Goal: Task Accomplishment & Management: Manage account settings

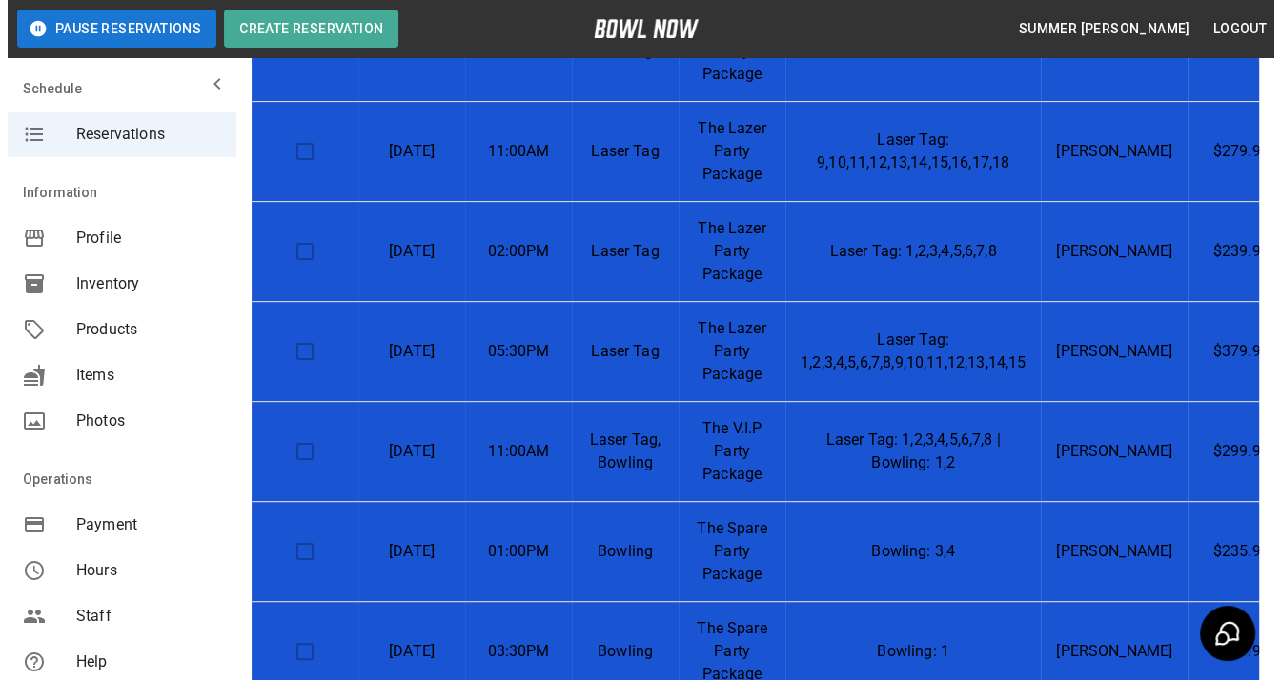
scroll to position [181, 0]
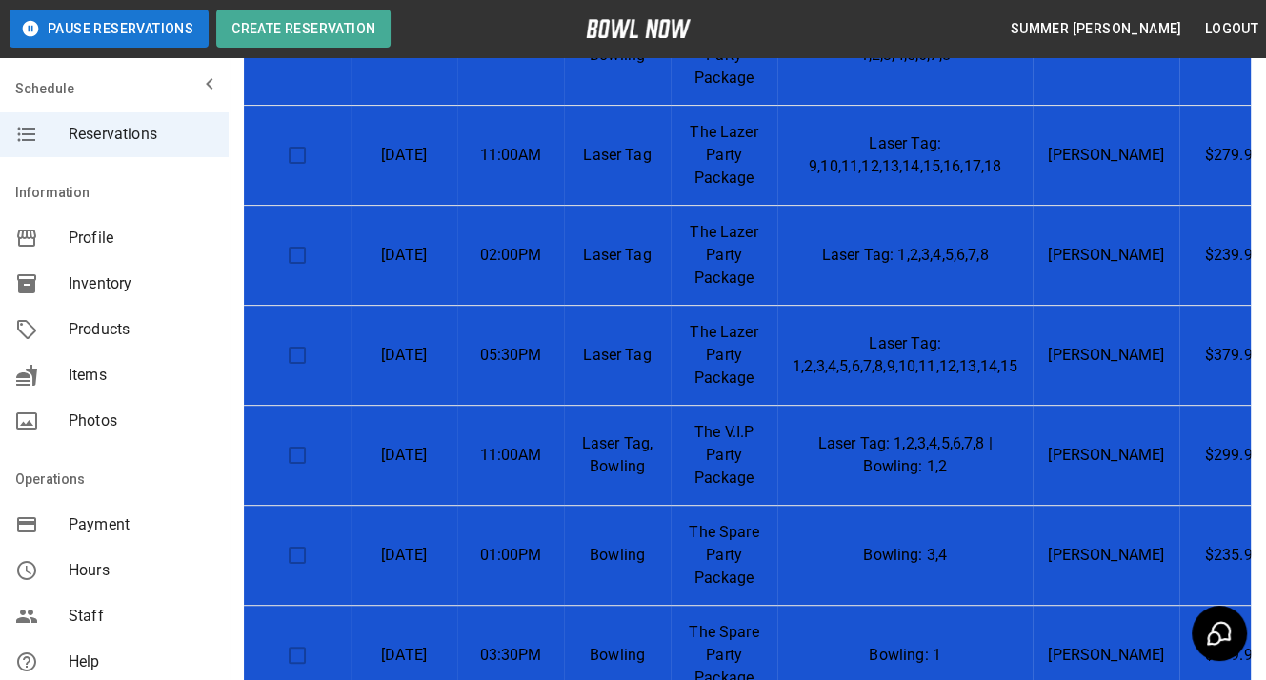
click at [1031, 337] on td "Laser Tag: 1,2,3,4,5,6,7,8,9,10,11,12,13,14,15" at bounding box center [905, 356] width 255 height 100
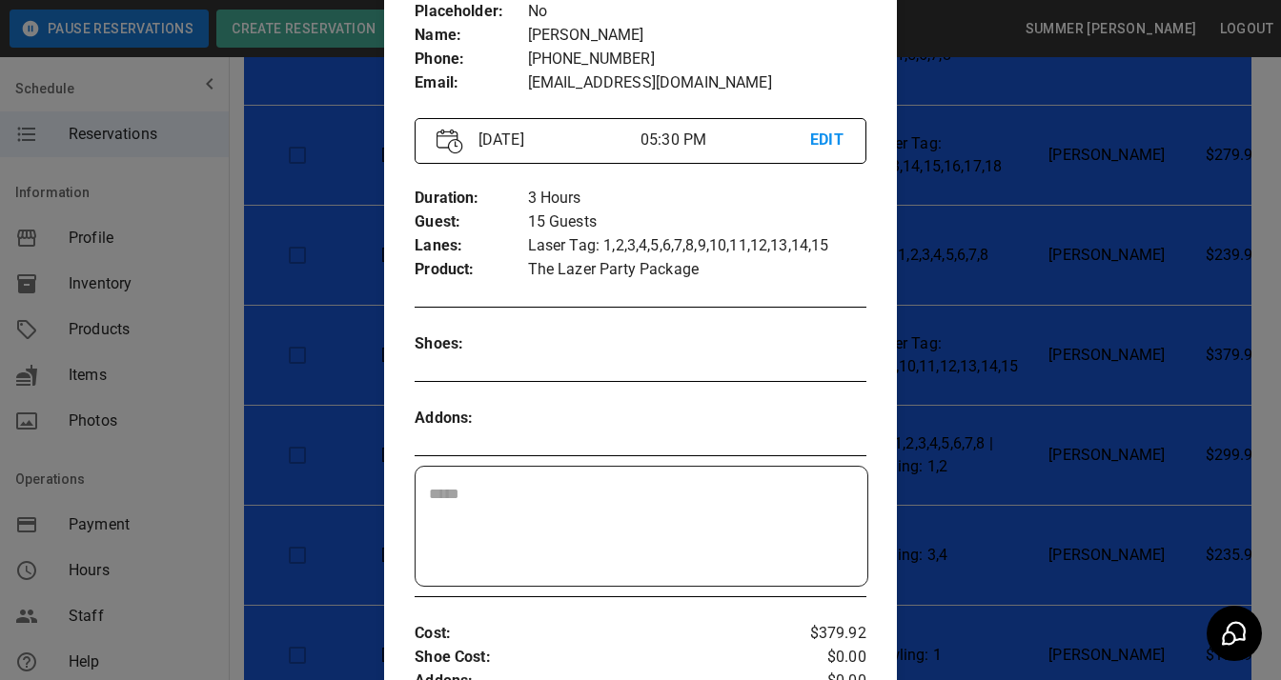
scroll to position [149, 0]
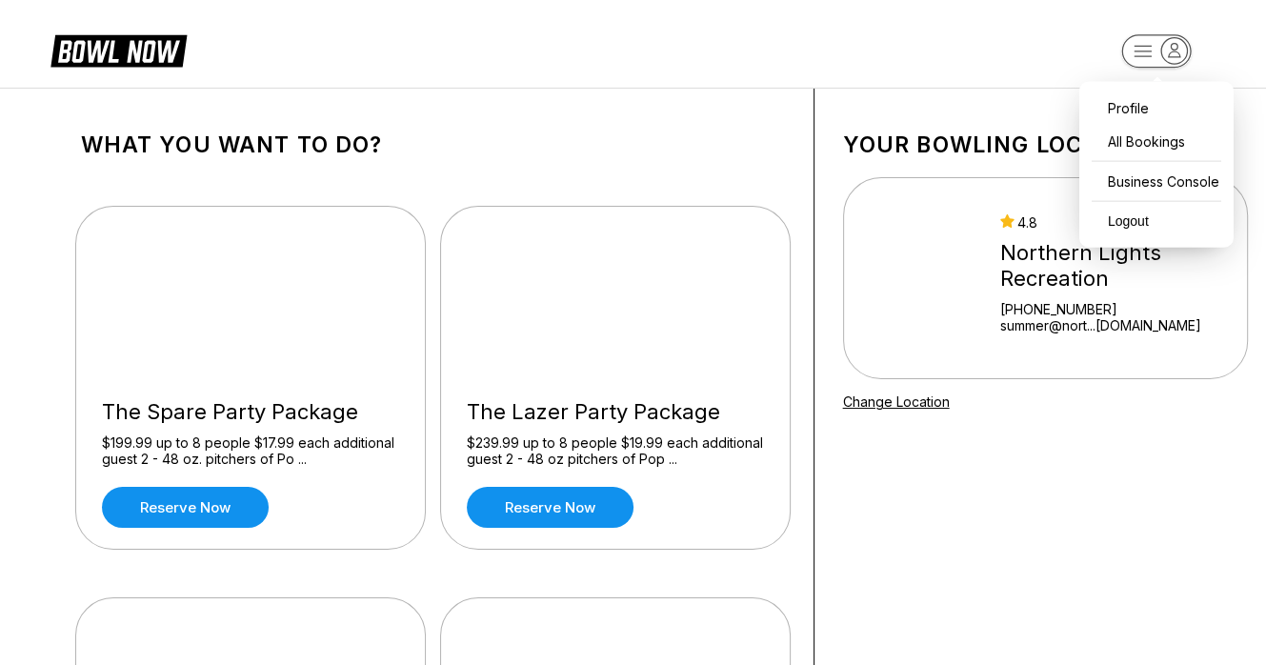
click at [1183, 59] on icon "button" at bounding box center [1175, 51] width 26 height 26
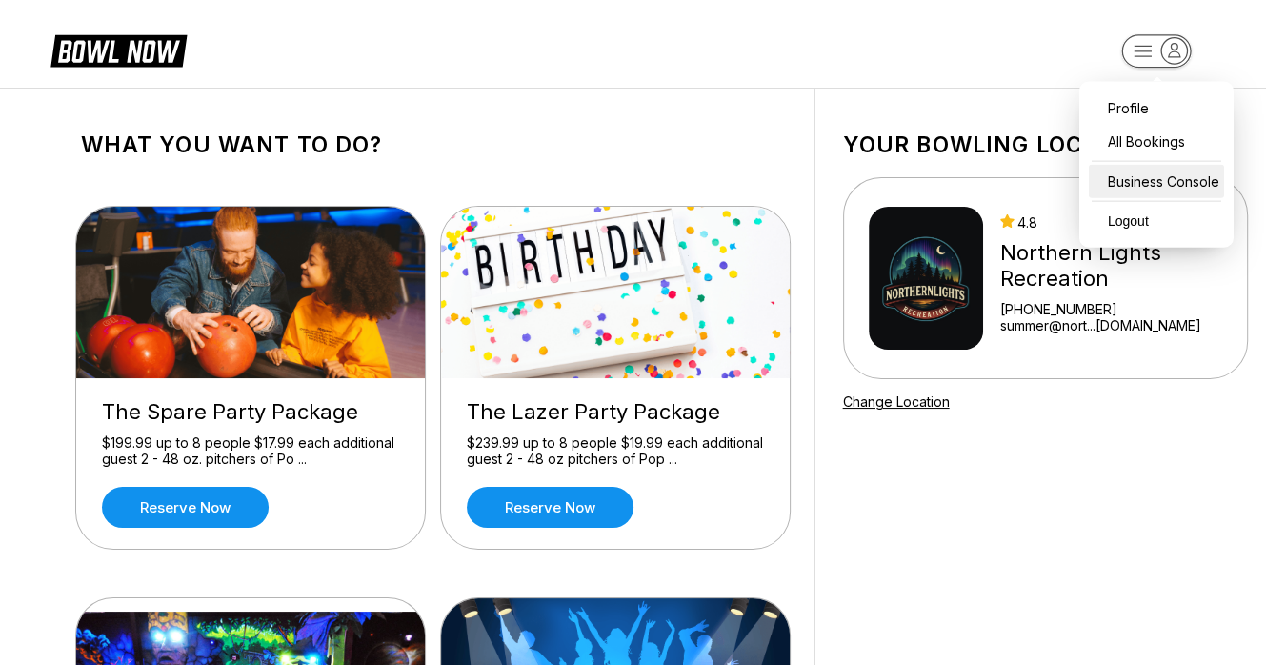
click at [1149, 177] on div "Business Console" at bounding box center [1156, 181] width 135 height 33
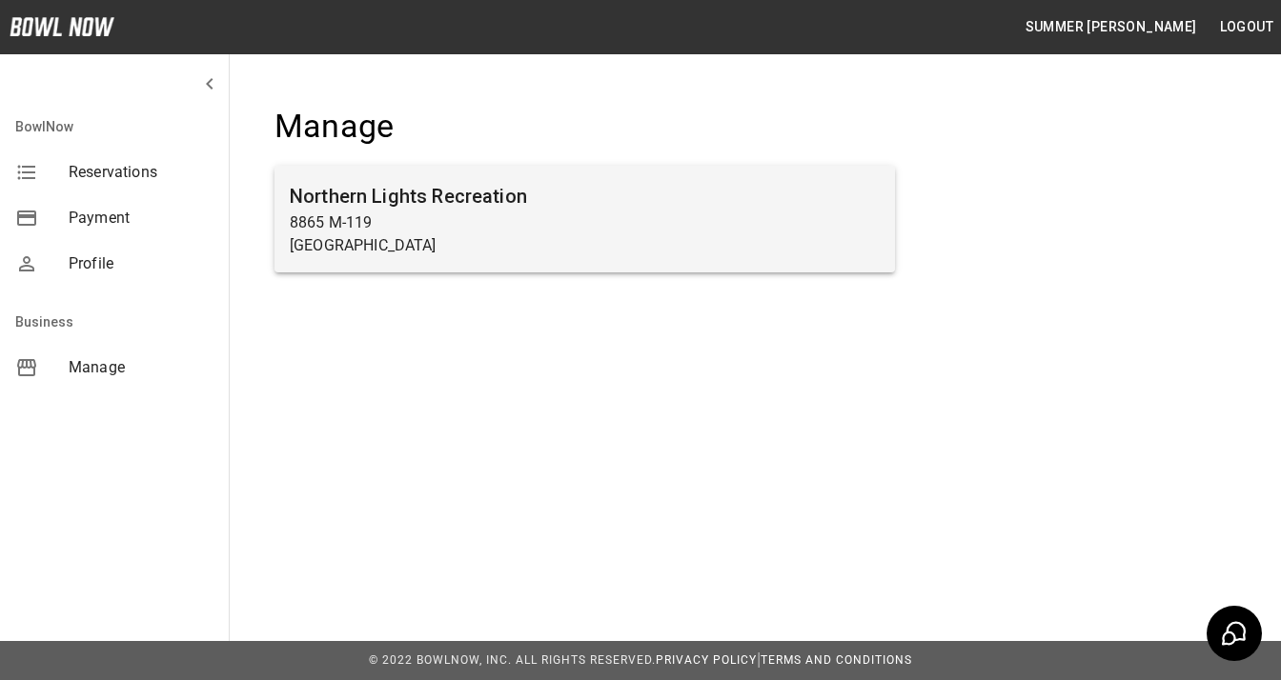
click at [587, 198] on h6 "Northern Lights Recreation" at bounding box center [585, 196] width 590 height 30
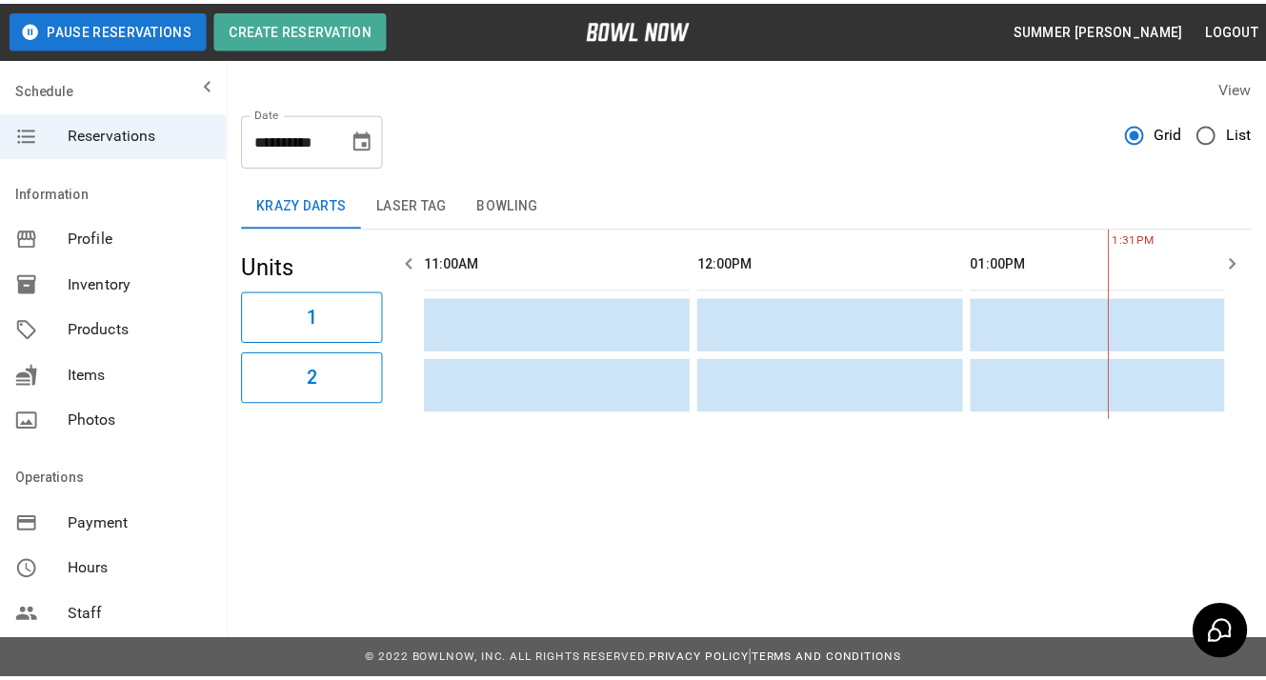
scroll to position [0, 553]
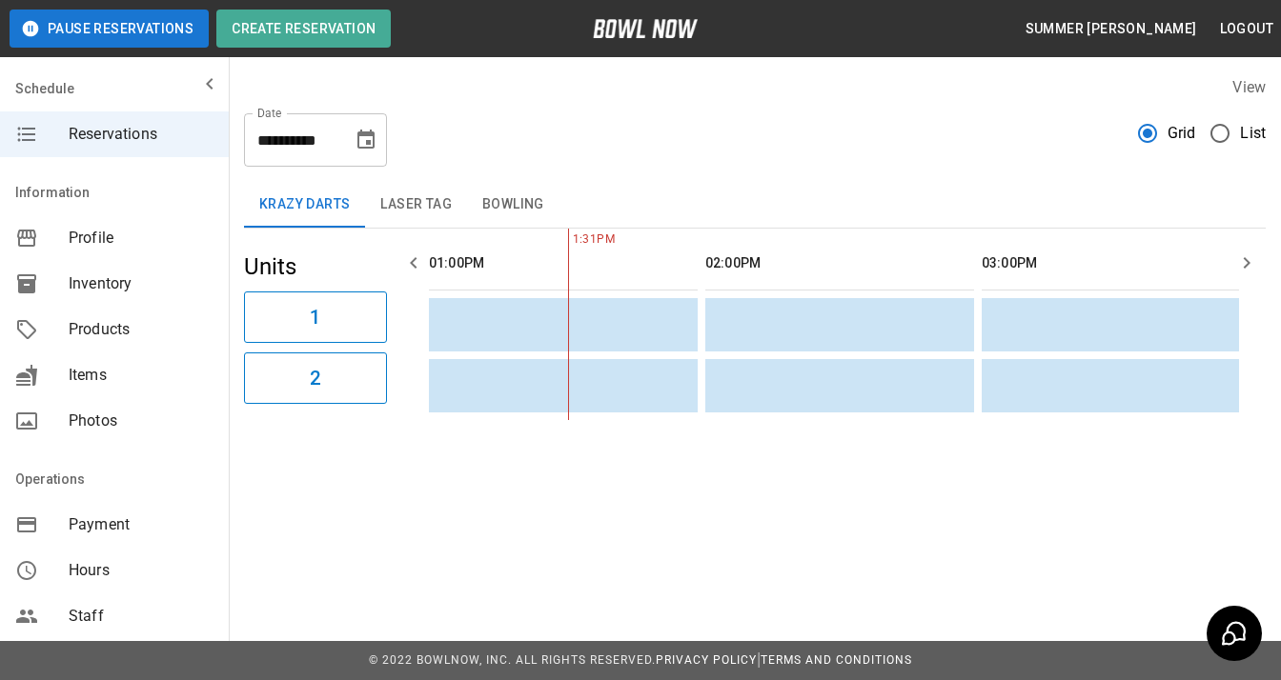
click at [419, 207] on button "Laser Tag" at bounding box center [416, 205] width 102 height 46
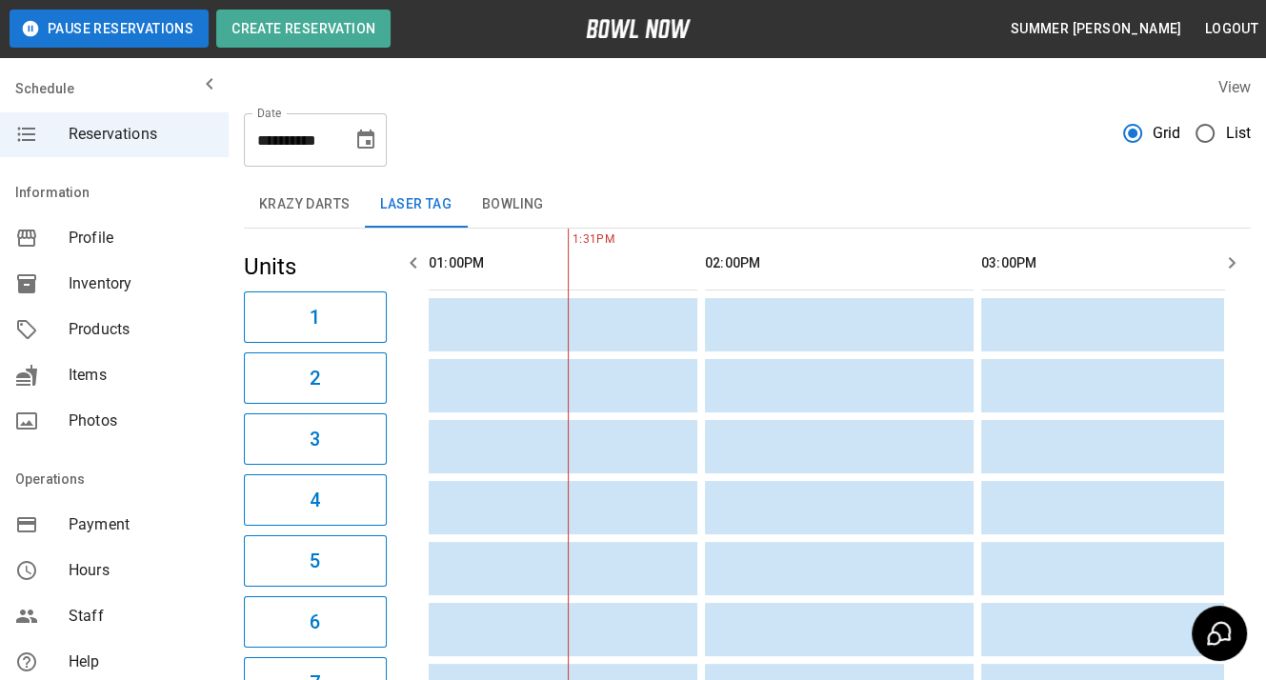
click at [355, 143] on icon "Choose date, selected date is Oct 9, 2025" at bounding box center [365, 140] width 23 height 23
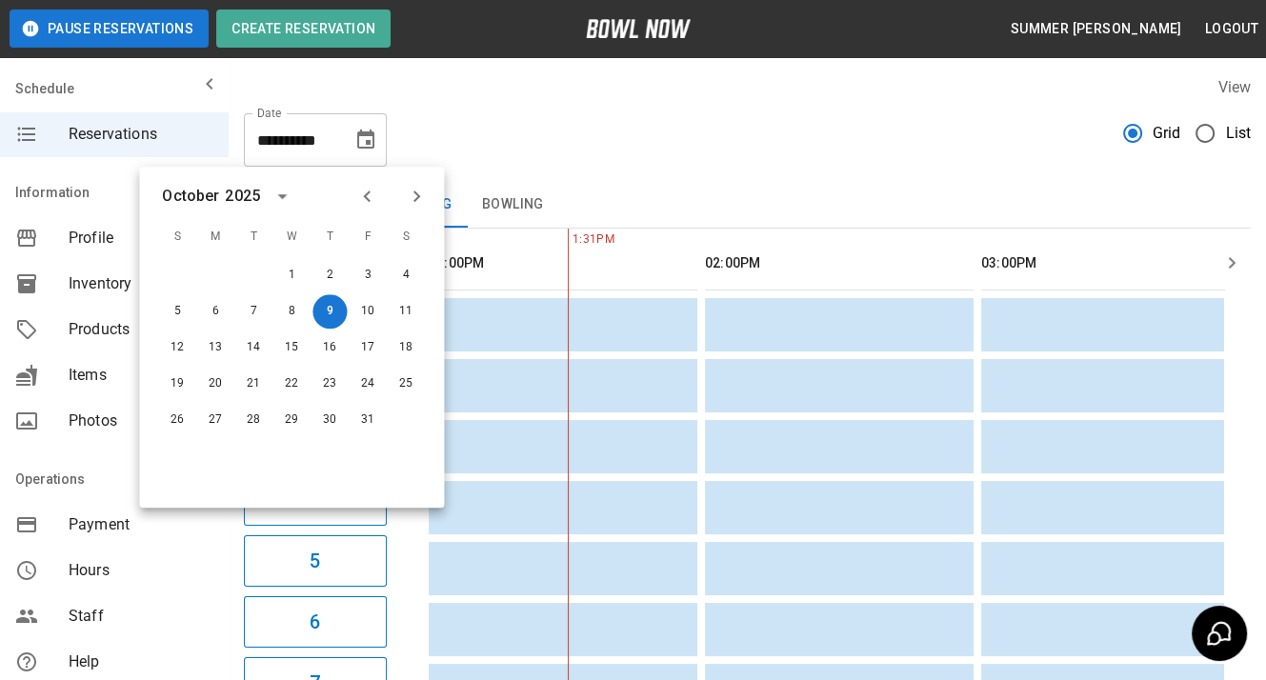
click at [414, 194] on icon "Next month" at bounding box center [416, 196] width 23 height 23
click at [409, 346] on button "15" at bounding box center [406, 348] width 34 height 34
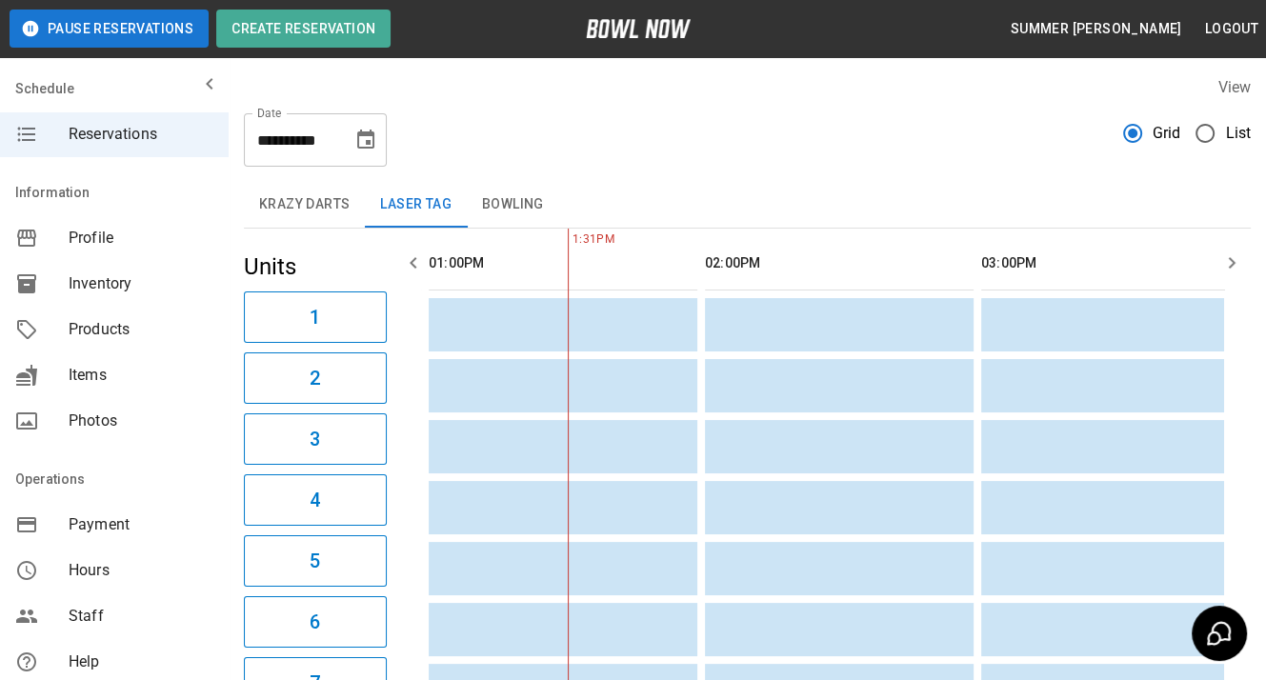
type input "**********"
click at [1219, 266] on button "button" at bounding box center [1232, 263] width 38 height 38
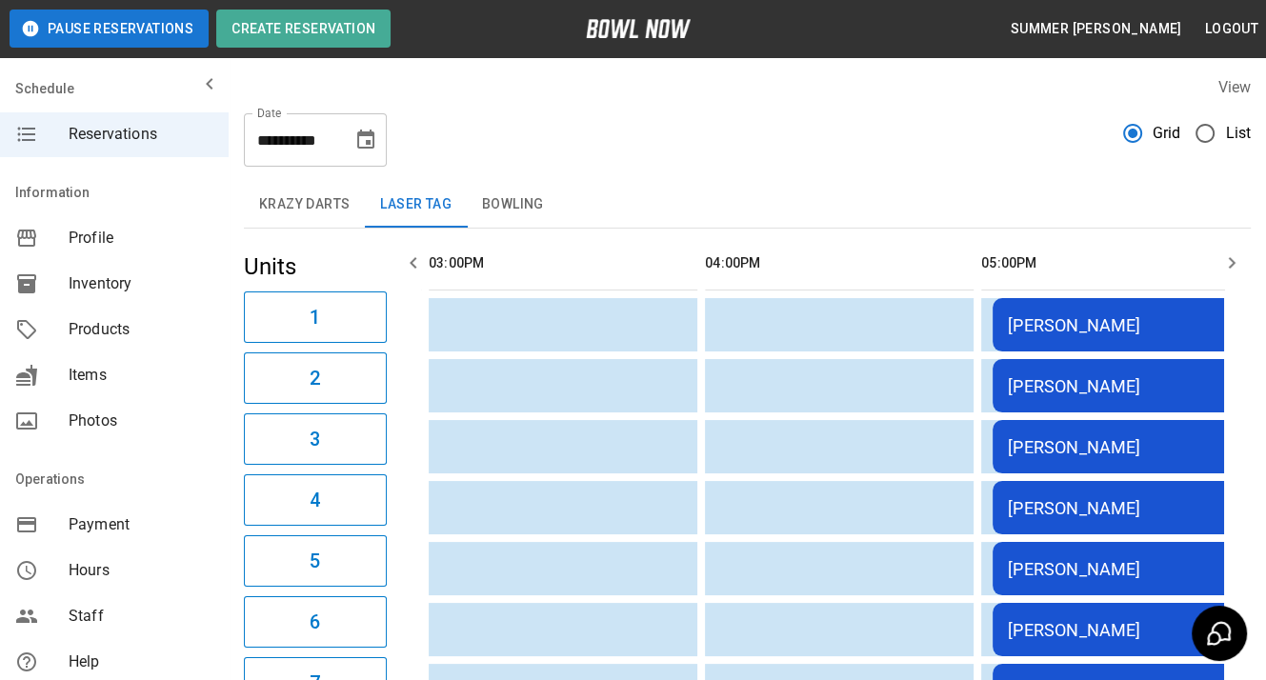
click at [1219, 266] on button "button" at bounding box center [1232, 263] width 38 height 38
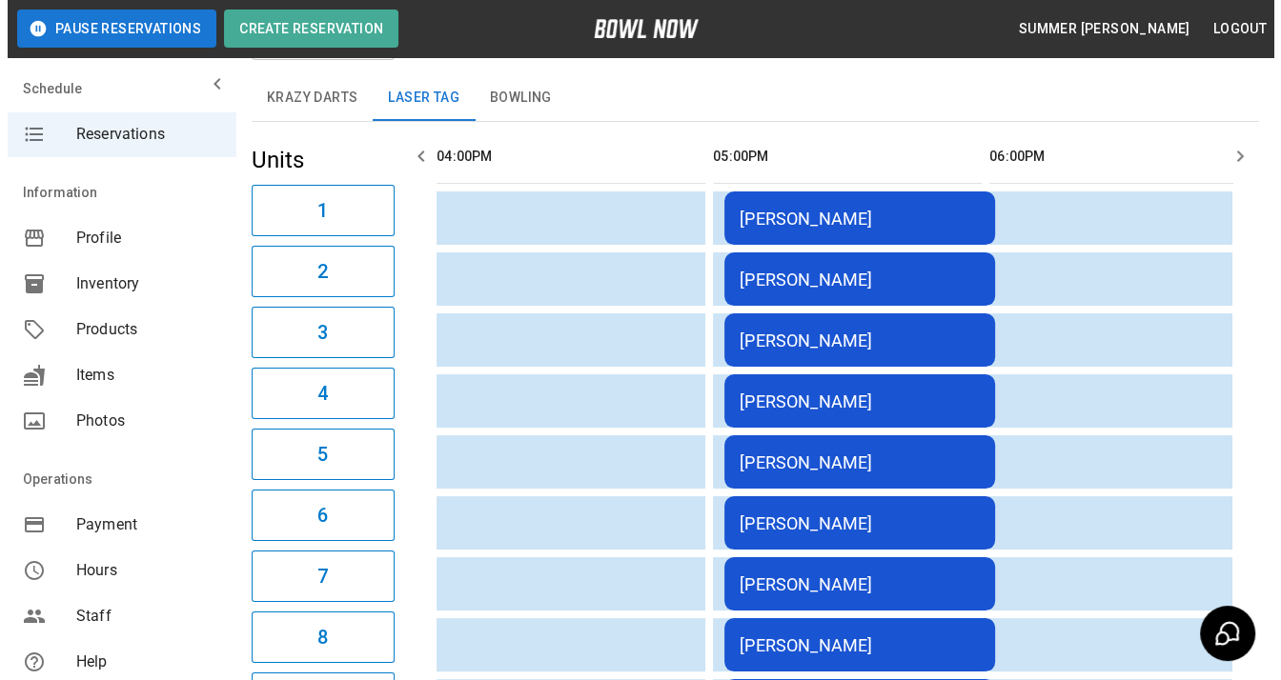
scroll to position [79, 0]
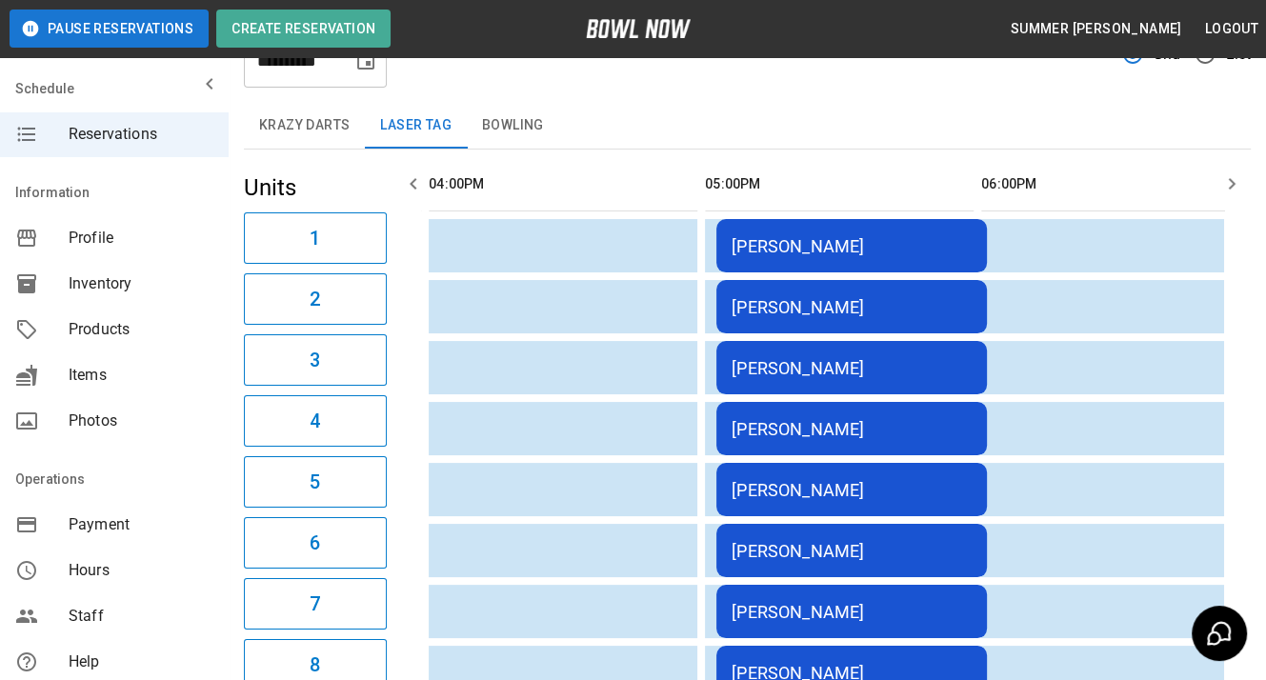
click at [859, 247] on div "[PERSON_NAME]" at bounding box center [852, 246] width 240 height 20
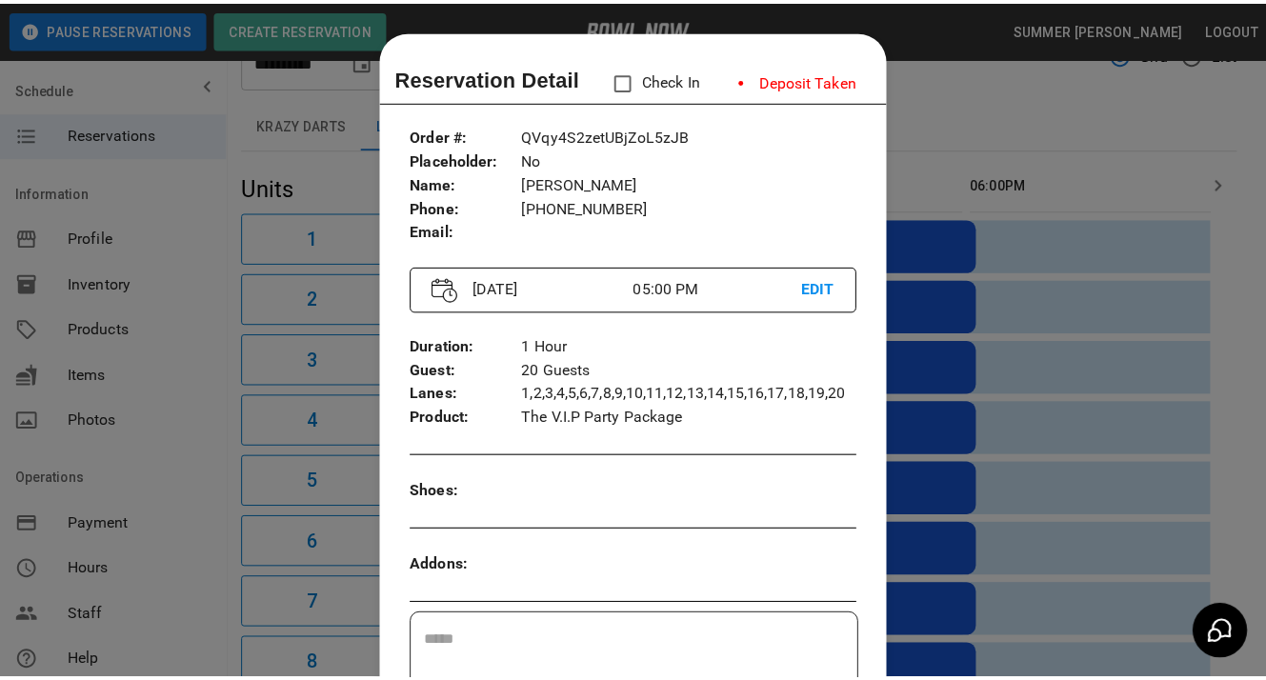
scroll to position [30, 0]
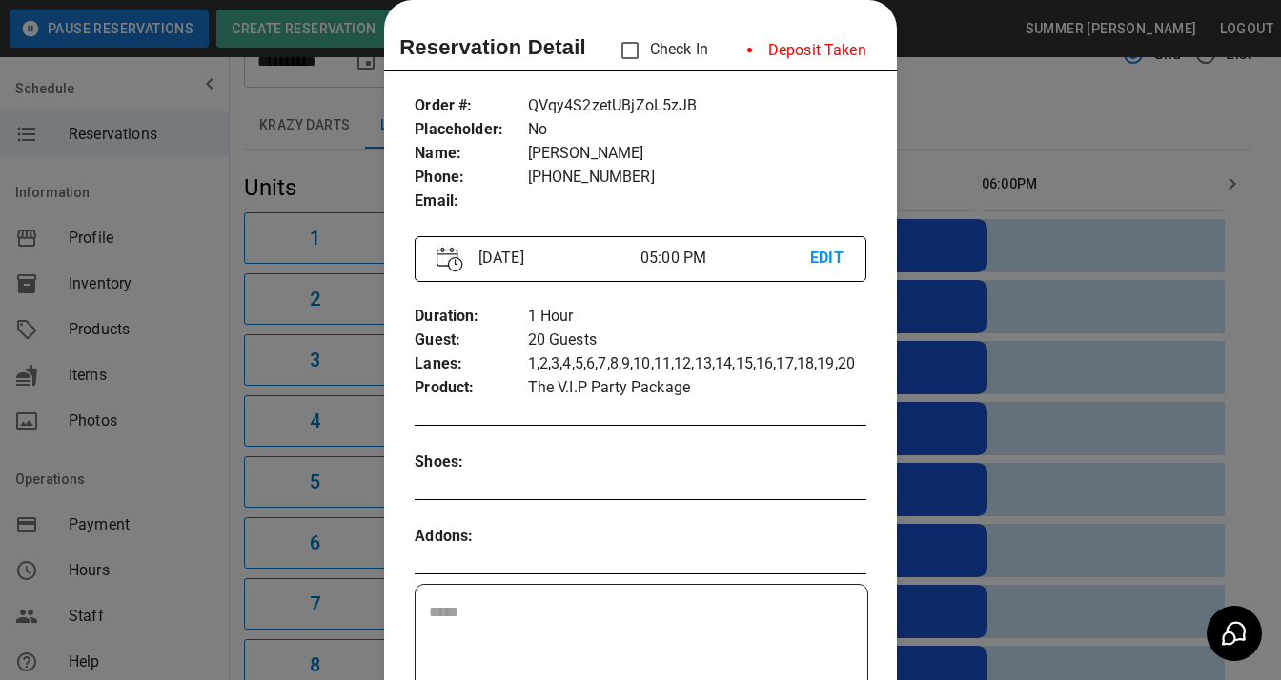
click at [1087, 68] on div at bounding box center [640, 340] width 1281 height 680
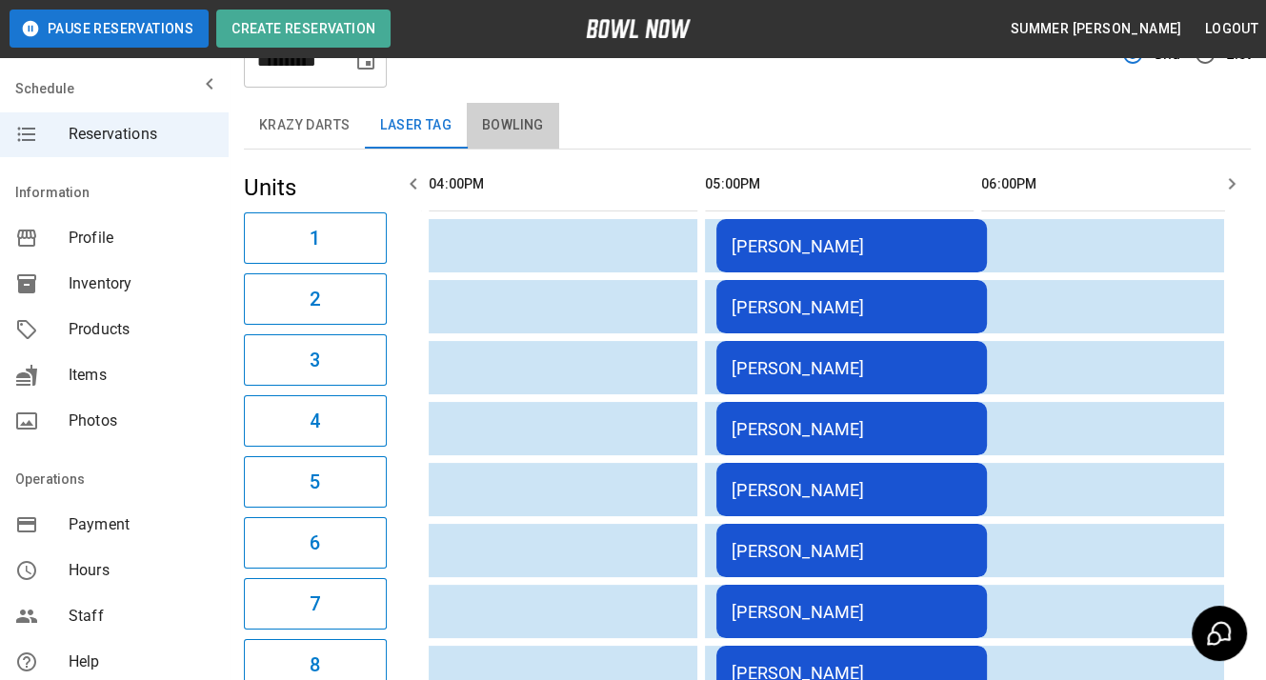
click at [512, 122] on button "Bowling" at bounding box center [513, 126] width 92 height 46
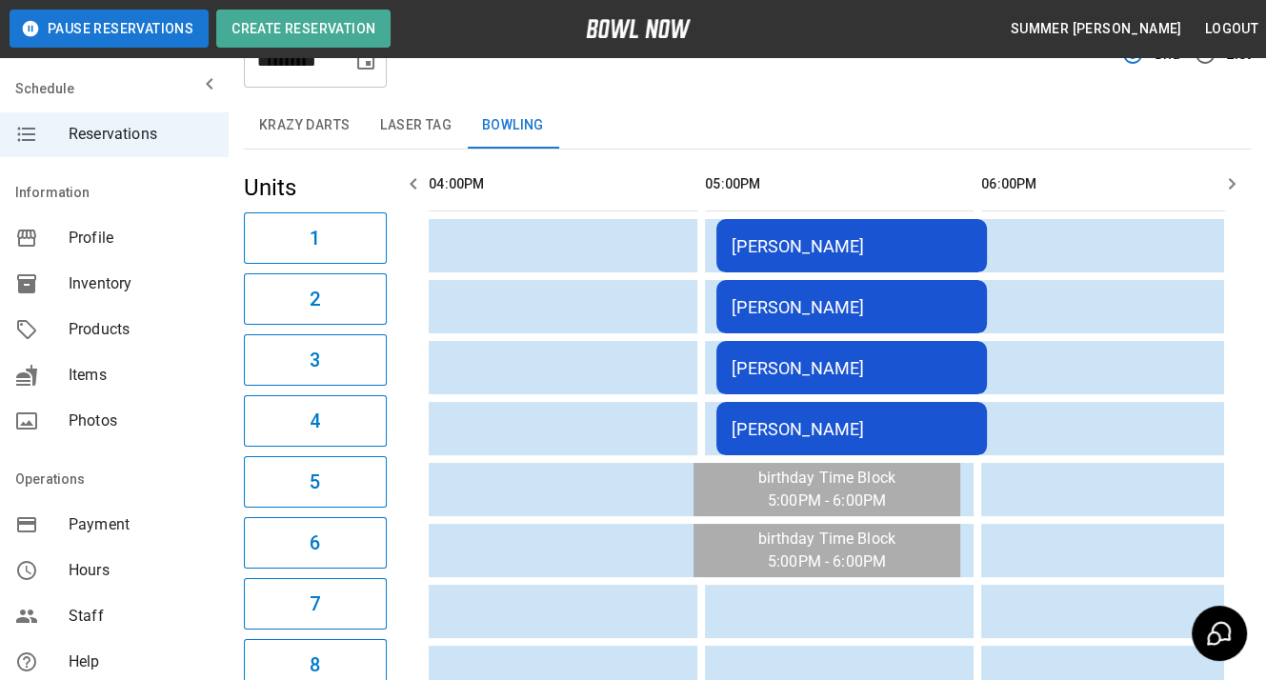
click at [421, 127] on button "Laser Tag" at bounding box center [416, 126] width 102 height 46
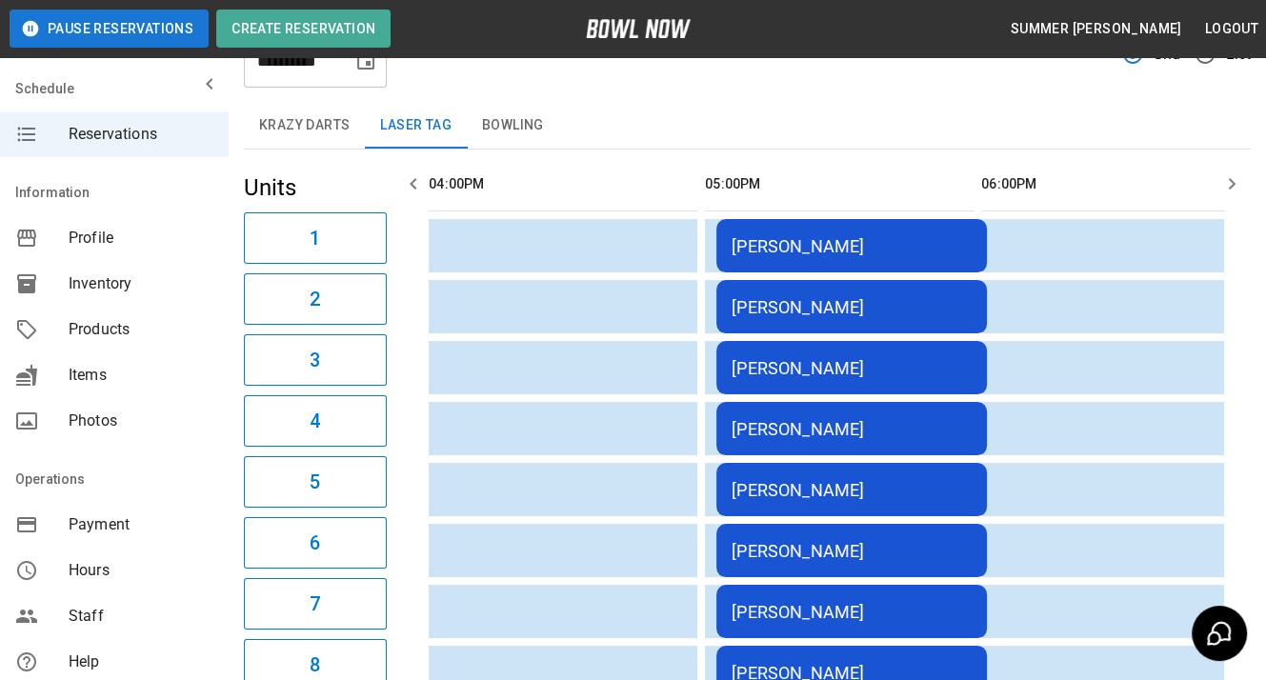
click at [1230, 188] on icon "button" at bounding box center [1232, 183] width 7 height 11
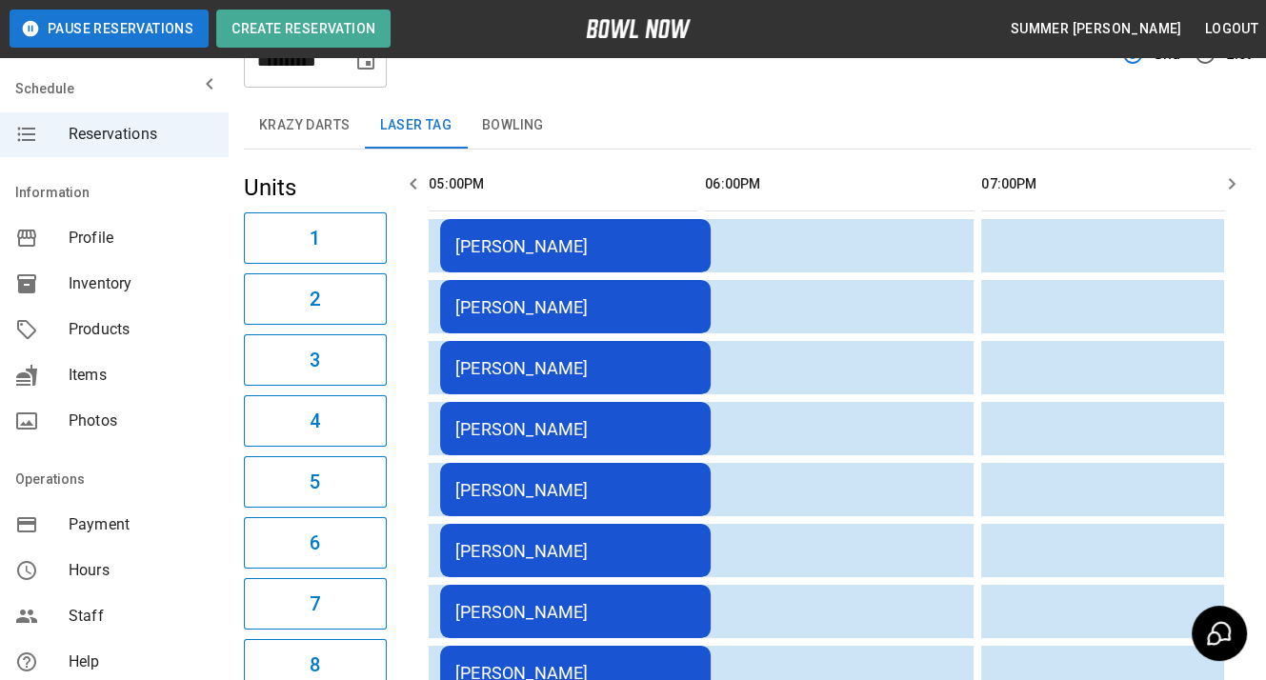
click at [1230, 188] on icon "button" at bounding box center [1232, 183] width 7 height 11
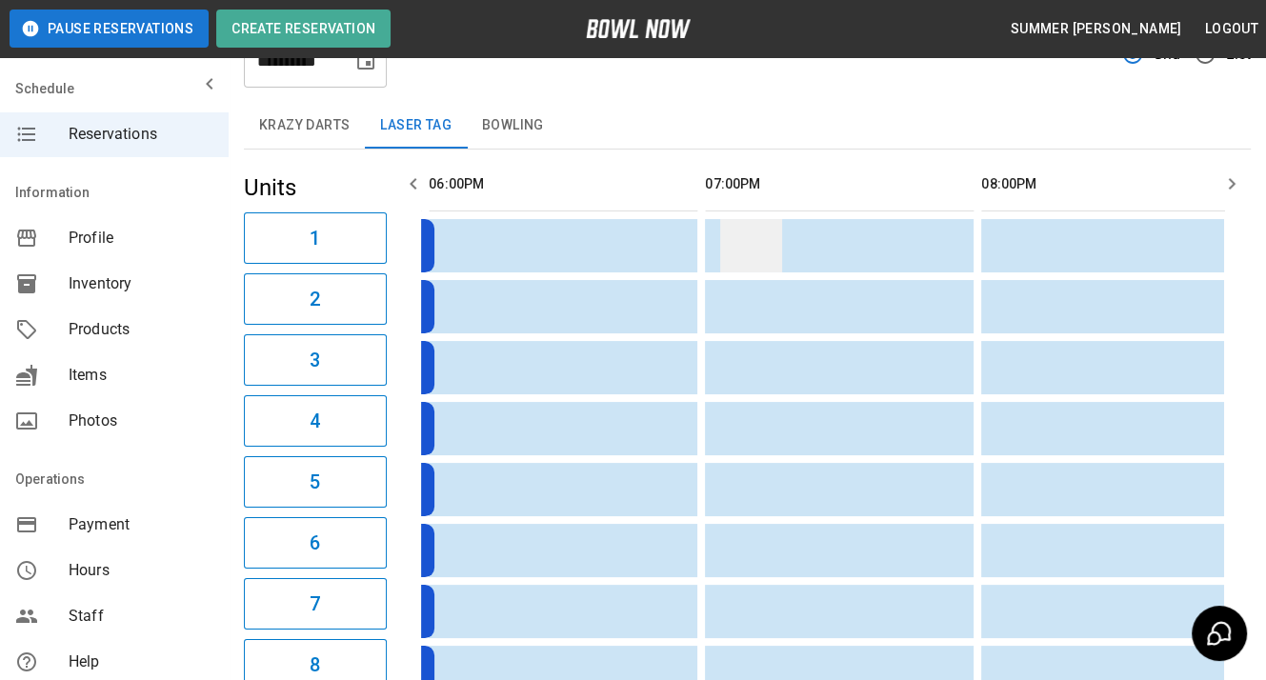
click at [751, 249] on td "sticky table" at bounding box center [751, 245] width 62 height 53
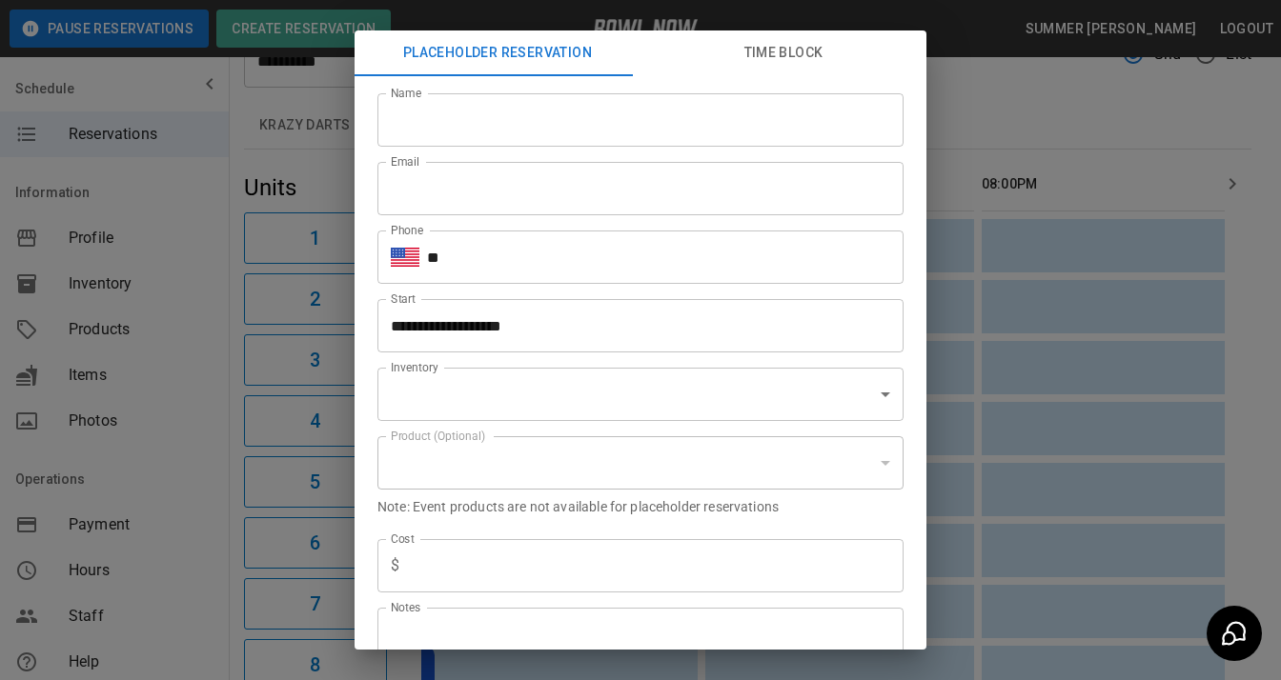
type input "**********"
click at [769, 52] on button "Time Block" at bounding box center [783, 53] width 286 height 46
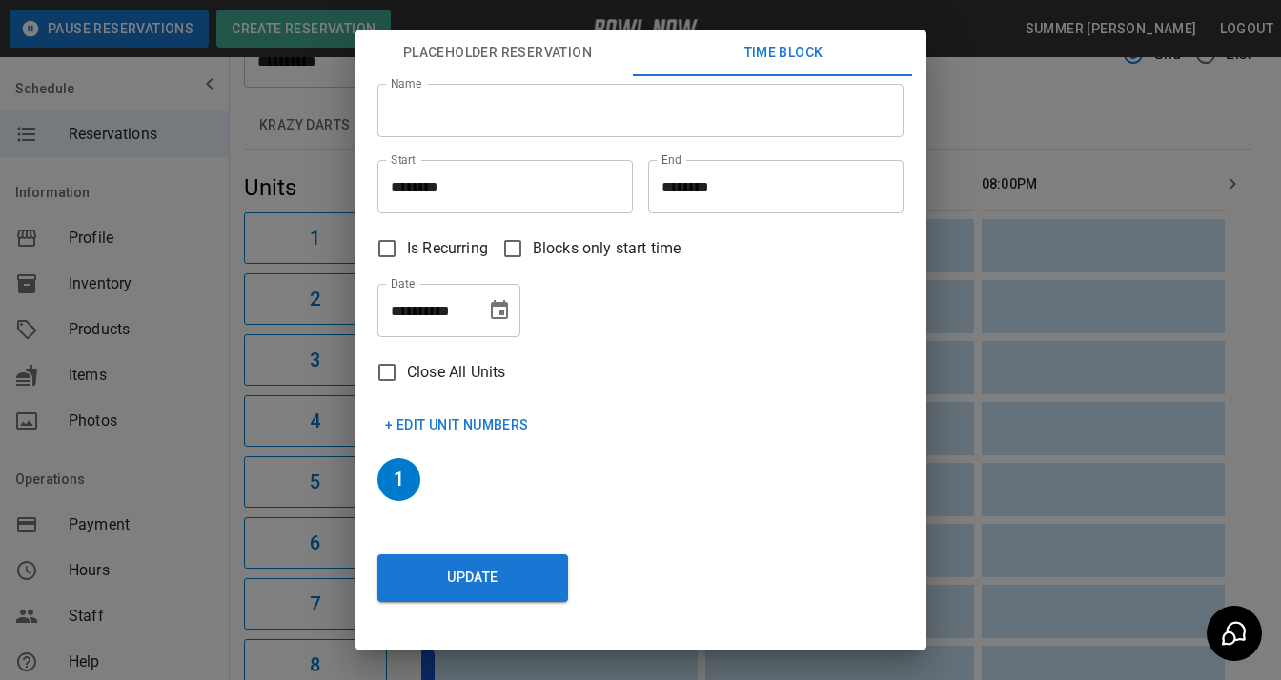
click at [605, 119] on input "Name" at bounding box center [640, 110] width 526 height 53
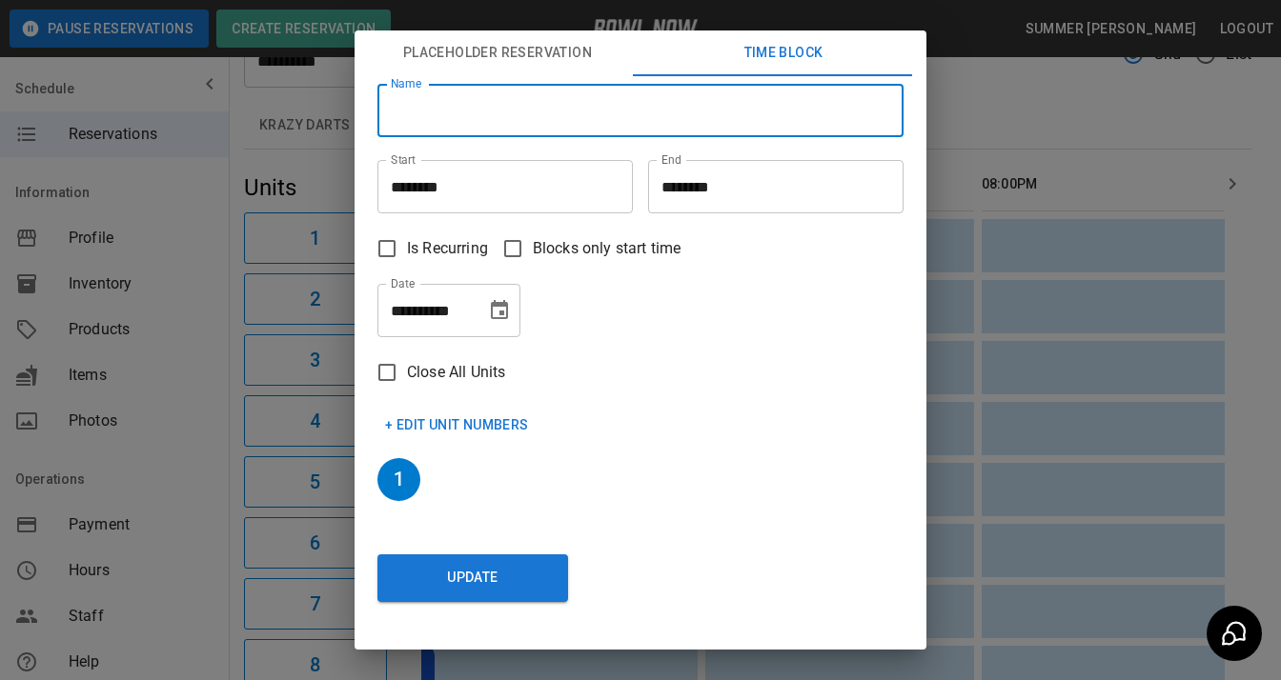
type input "********"
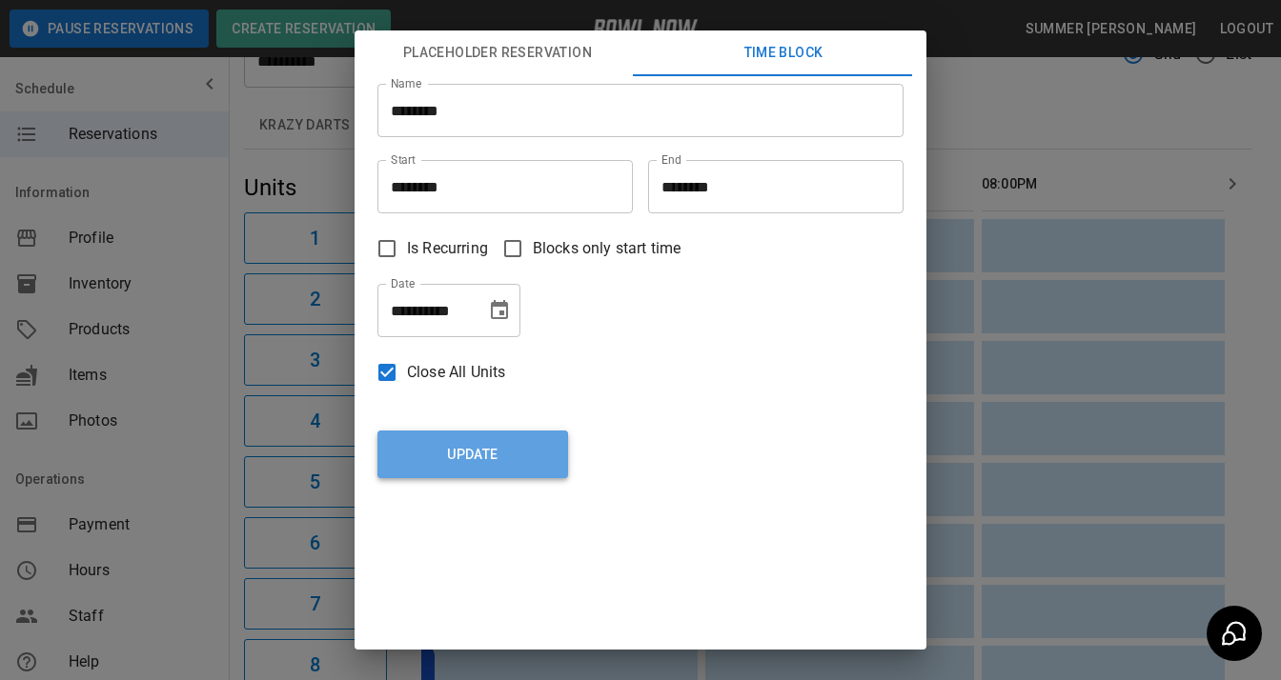
click at [453, 468] on button "Update" at bounding box center [472, 455] width 191 height 48
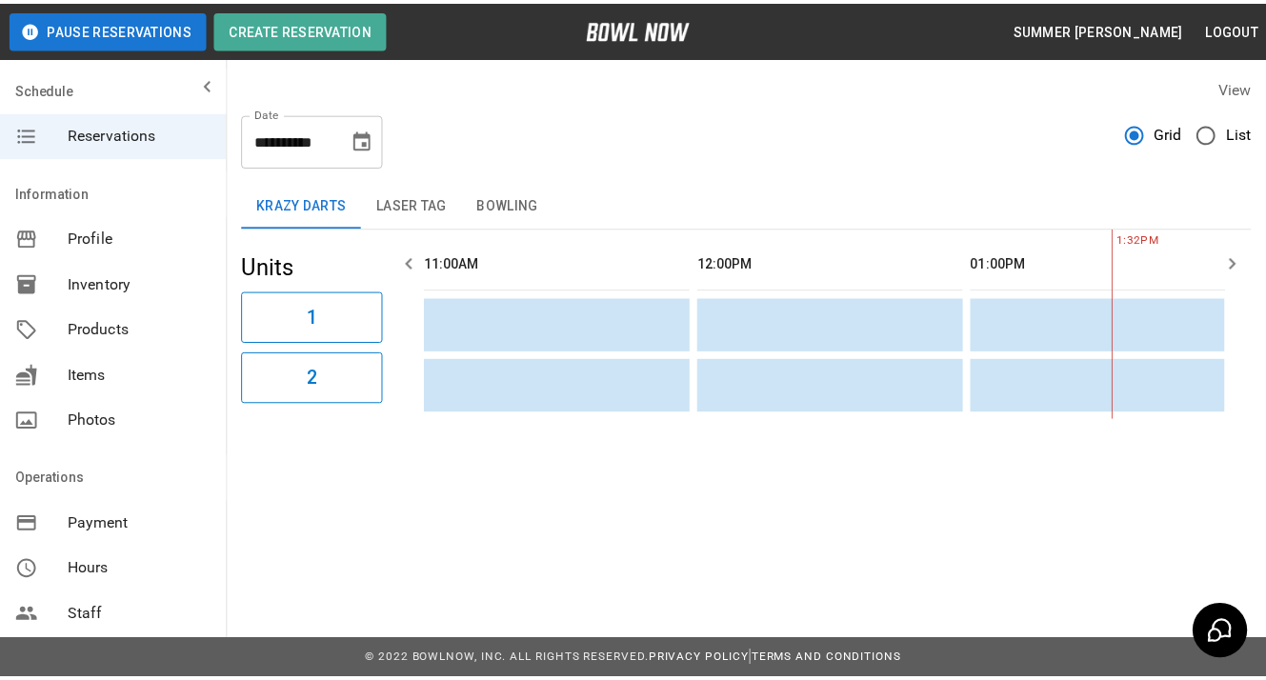
scroll to position [0, 553]
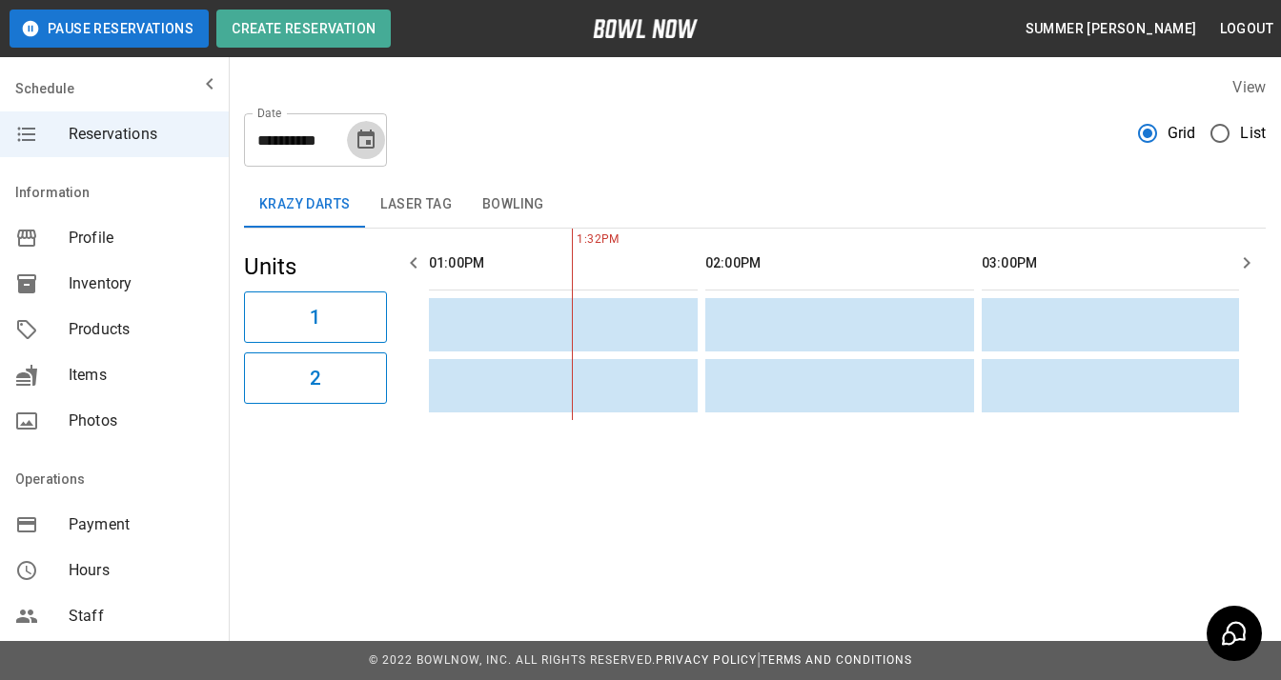
click at [371, 139] on icon "Choose date, selected date is Oct 9, 2025" at bounding box center [365, 140] width 23 height 23
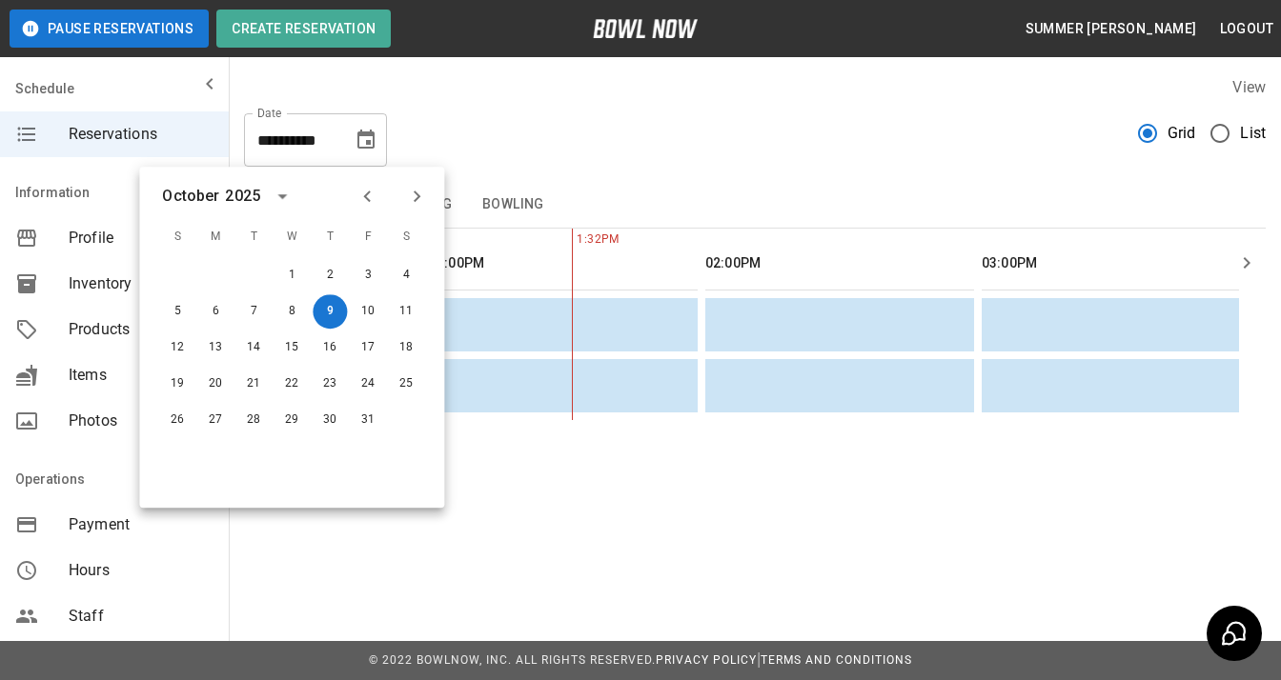
click at [405, 193] on icon "Next month" at bounding box center [416, 196] width 23 height 23
click at [411, 344] on button "15" at bounding box center [406, 348] width 34 height 34
type input "**********"
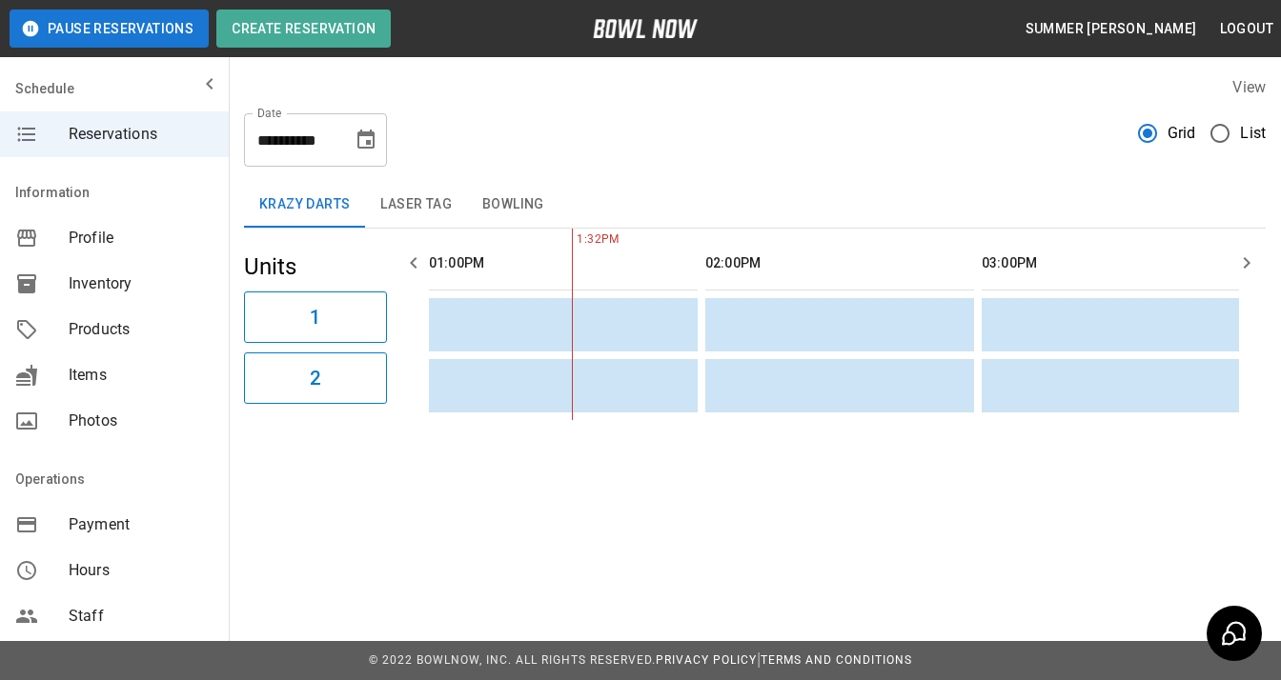
click at [423, 198] on button "Laser Tag" at bounding box center [416, 205] width 102 height 46
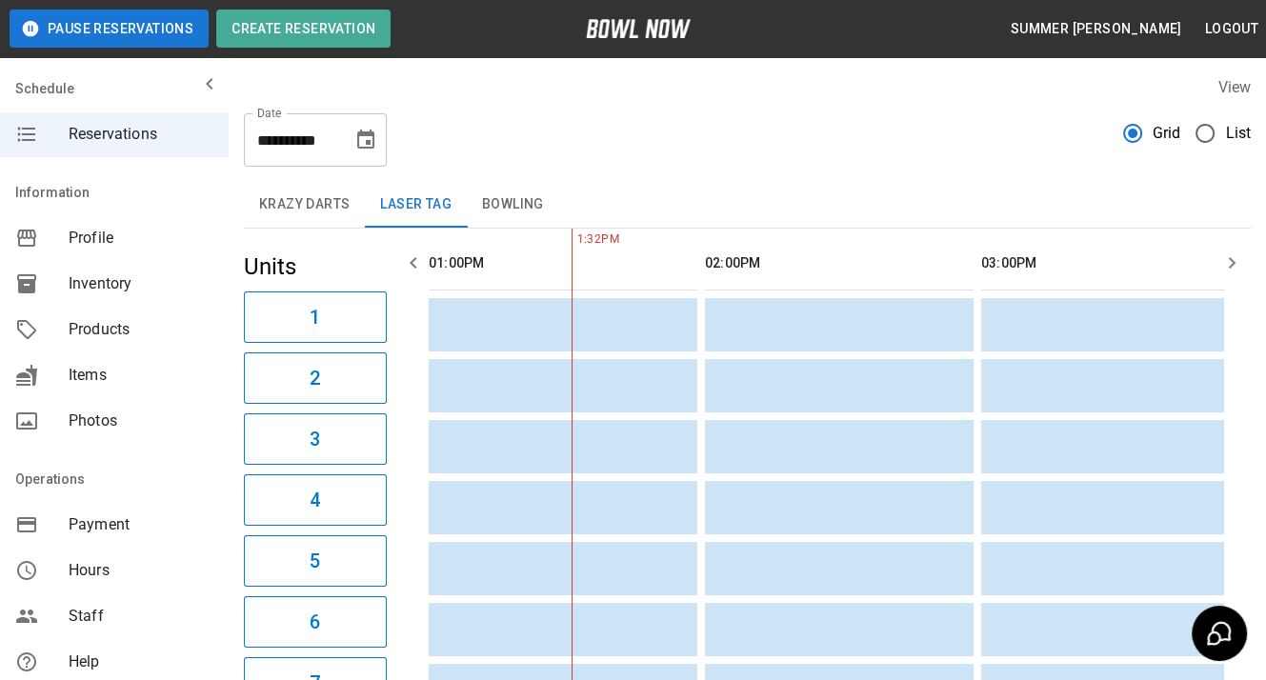
click at [1236, 250] on button "button" at bounding box center [1232, 263] width 38 height 38
click at [1235, 250] on button "button" at bounding box center [1232, 263] width 38 height 38
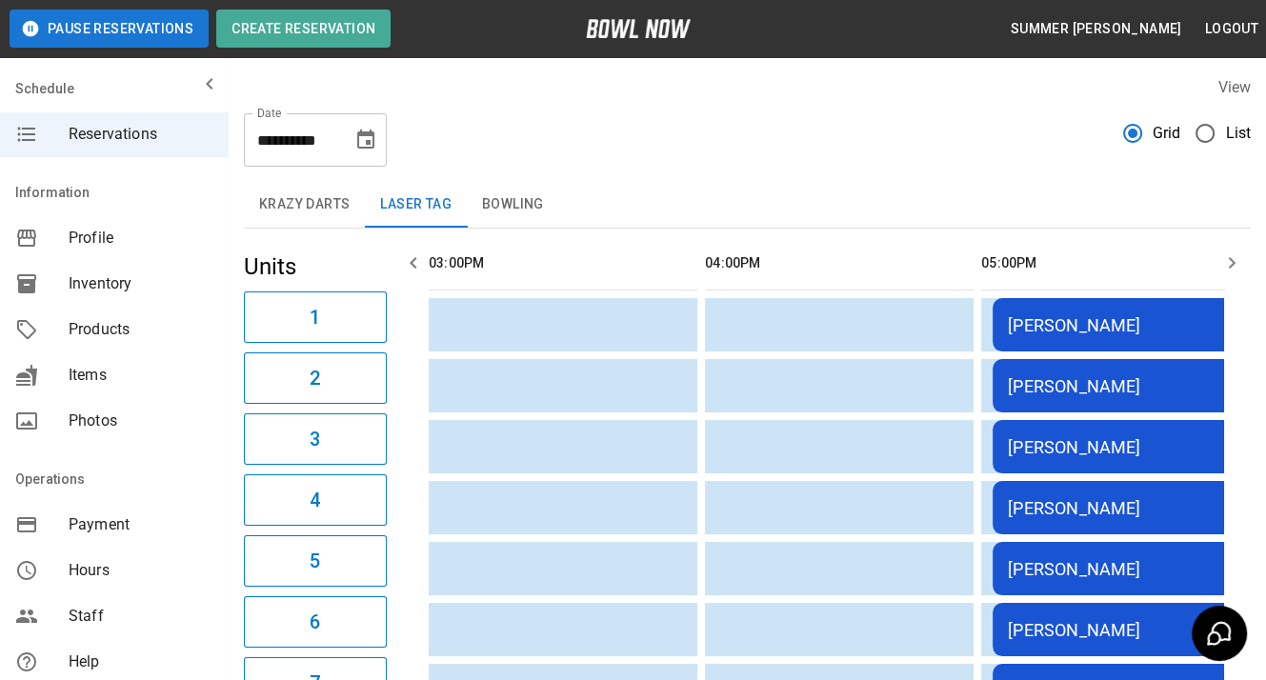
scroll to position [0, 1105]
click at [1235, 250] on button "button" at bounding box center [1232, 263] width 38 height 38
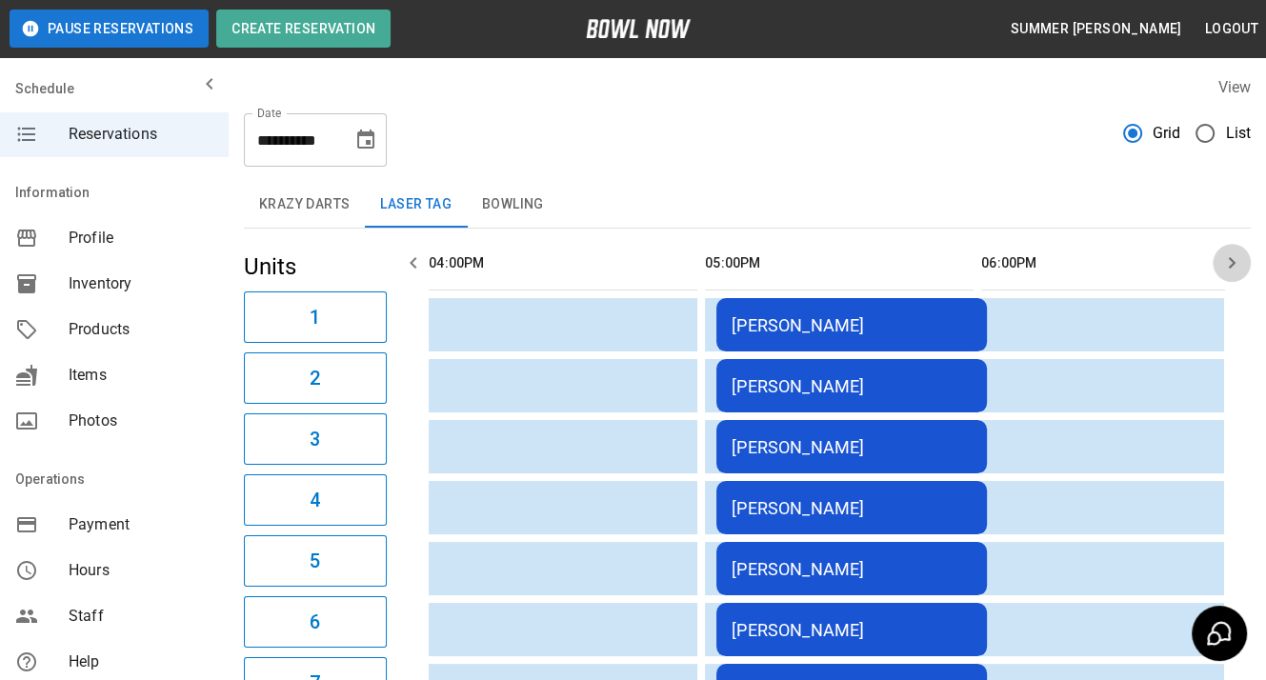
click at [1235, 250] on button "button" at bounding box center [1232, 263] width 38 height 38
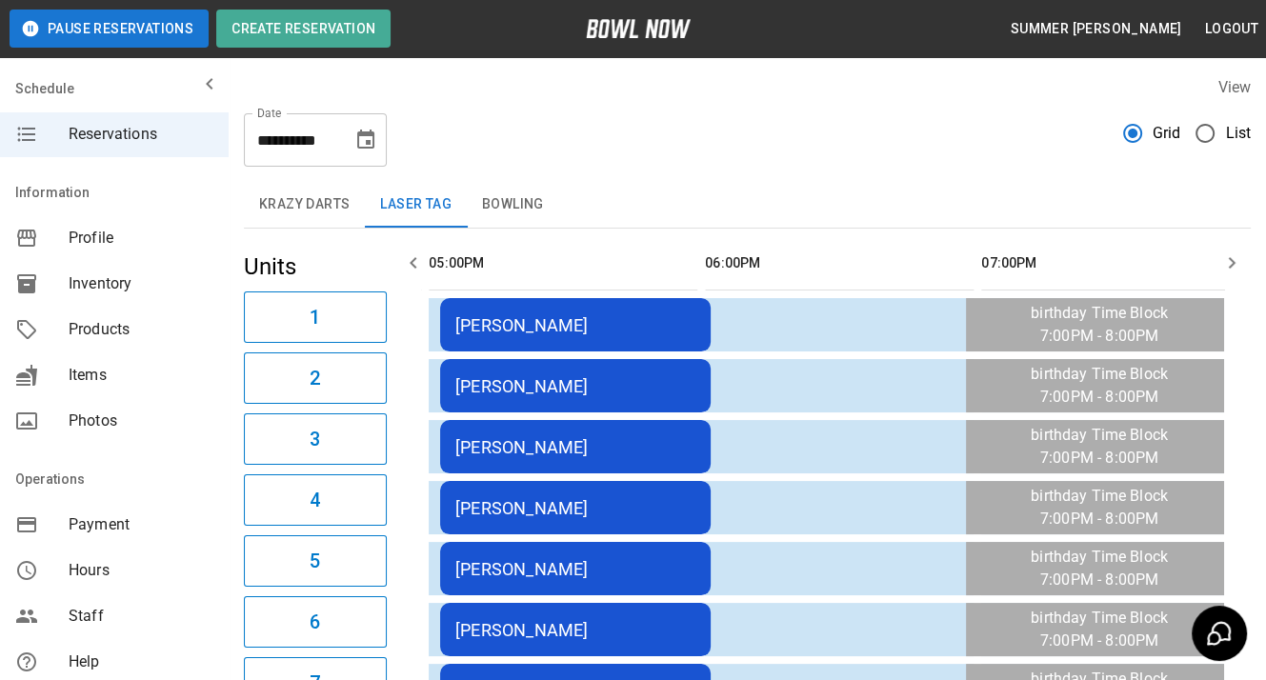
click at [1235, 250] on button "button" at bounding box center [1232, 263] width 38 height 38
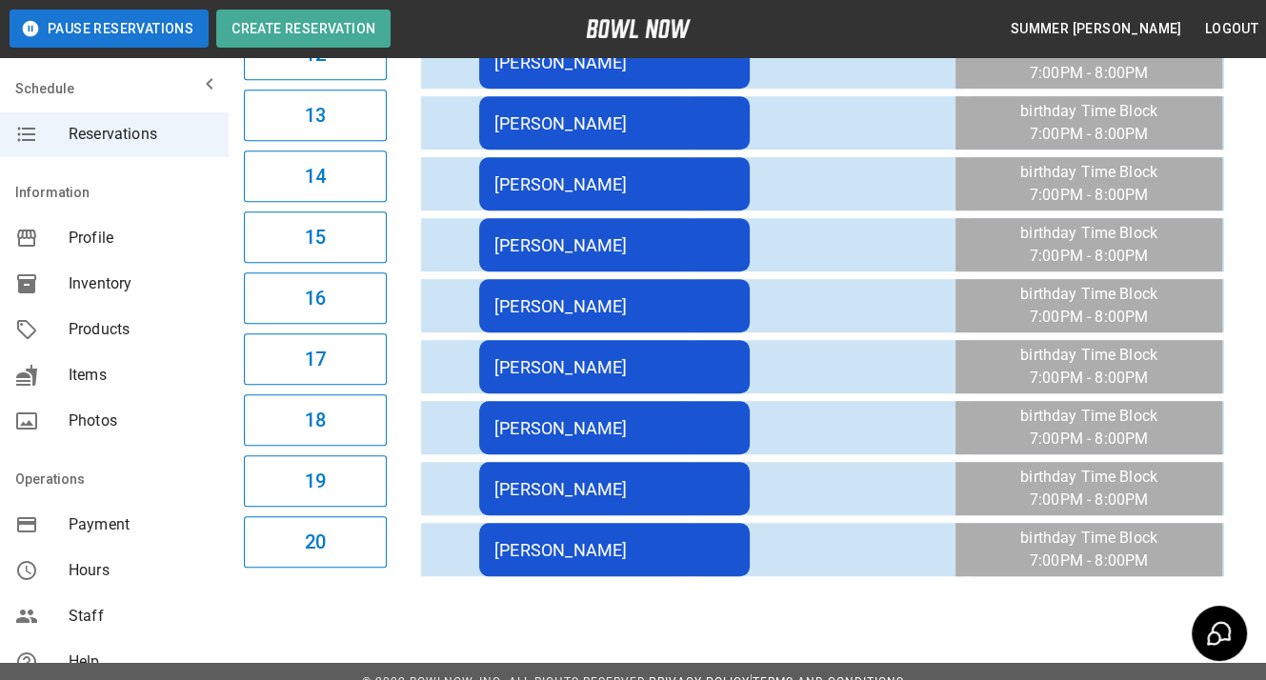
scroll to position [0, 1592]
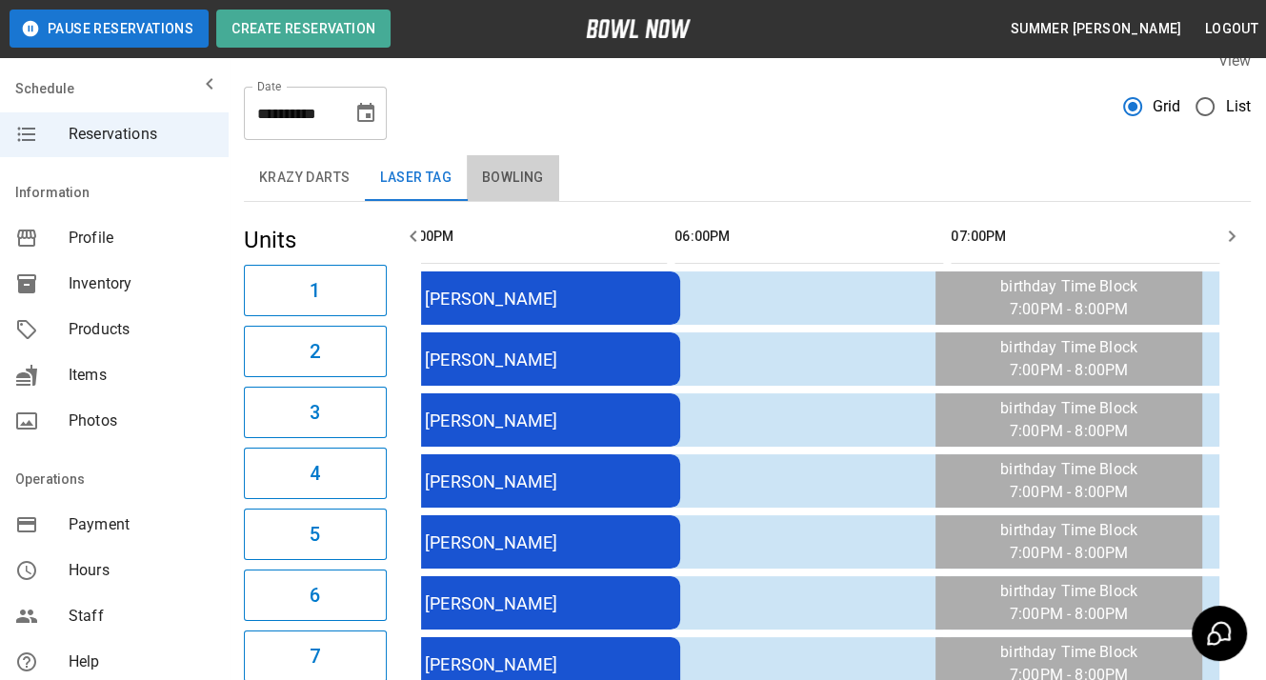
click at [494, 185] on button "Bowling" at bounding box center [513, 178] width 92 height 46
